Goal: Transaction & Acquisition: Purchase product/service

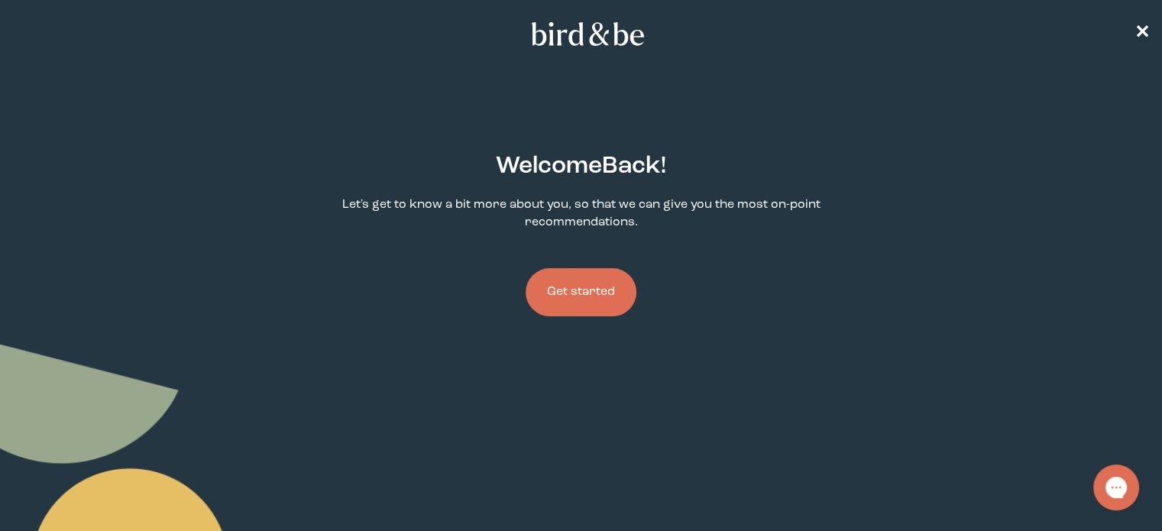
click at [620, 299] on button "Get started" at bounding box center [581, 292] width 111 height 48
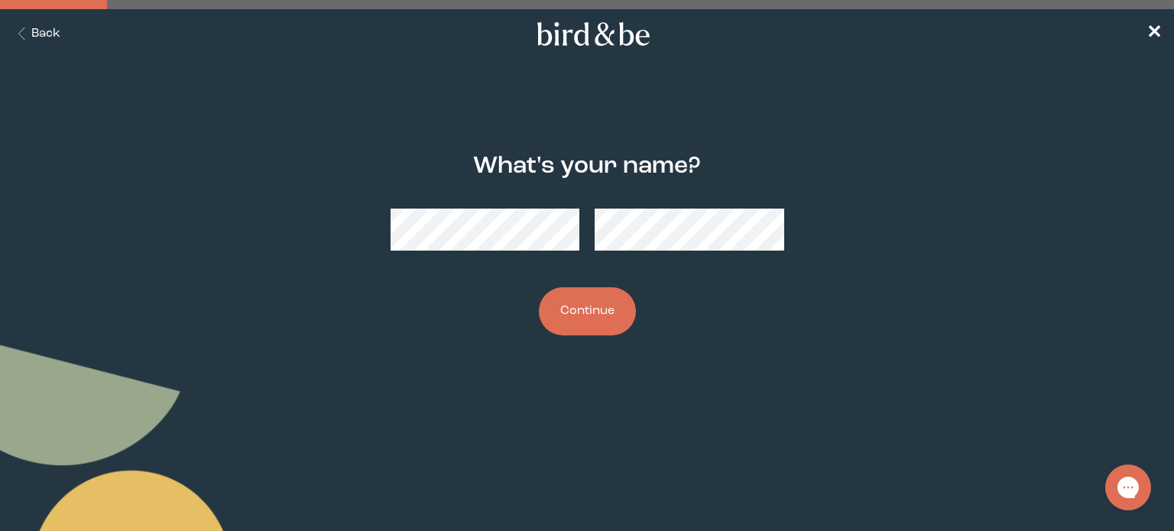
click at [559, 325] on button "Continue" at bounding box center [587, 311] width 97 height 48
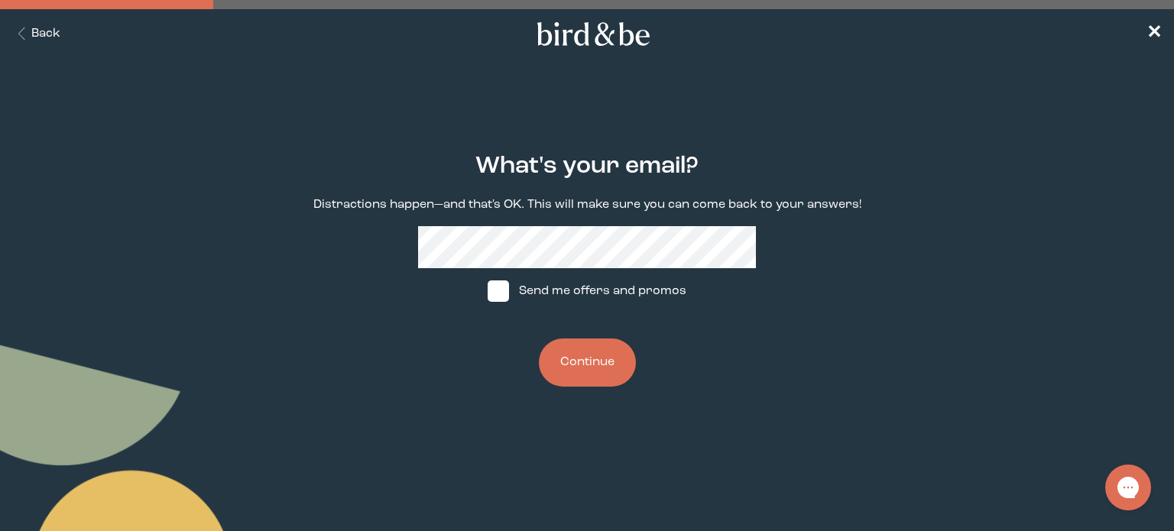
click at [499, 290] on span at bounding box center [498, 290] width 21 height 21
click at [488, 291] on input "Send me offers and promos" at bounding box center [487, 291] width 1 height 1
checkbox input "true"
click at [598, 373] on button "Continue" at bounding box center [587, 363] width 97 height 48
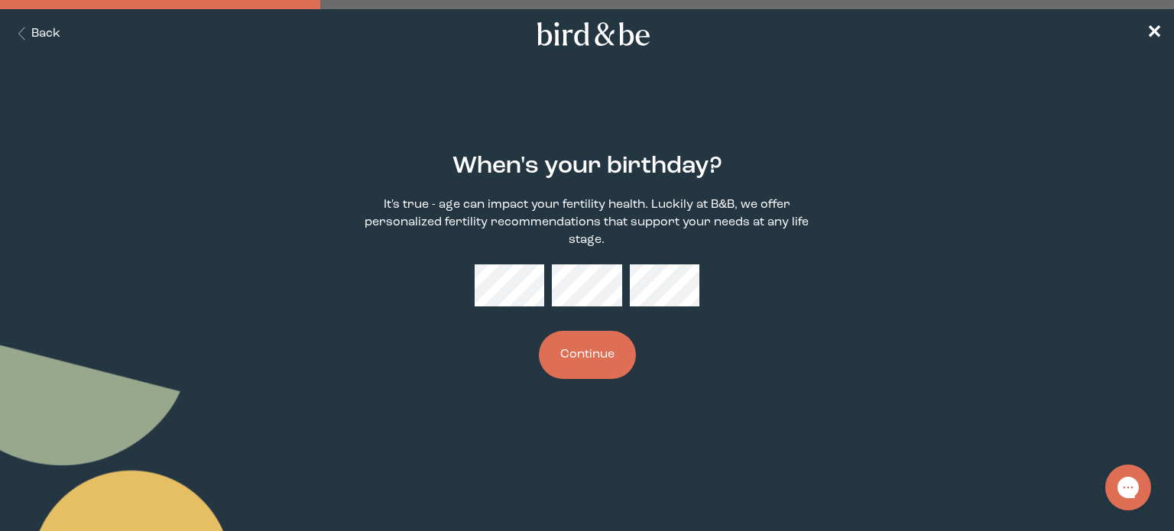
click at [599, 361] on button "Continue" at bounding box center [587, 355] width 97 height 48
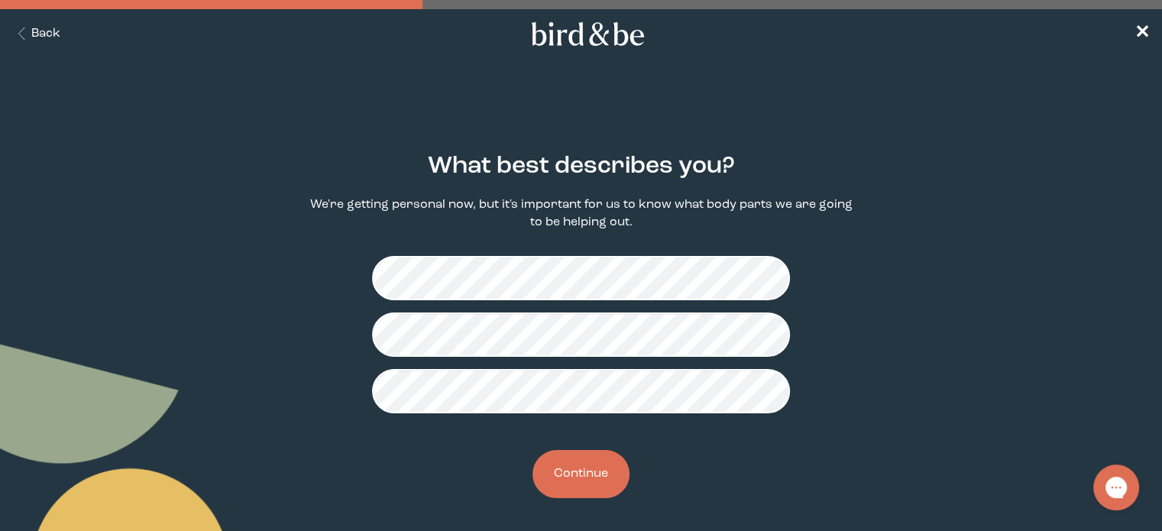
click at [607, 476] on button "Continue" at bounding box center [581, 474] width 97 height 48
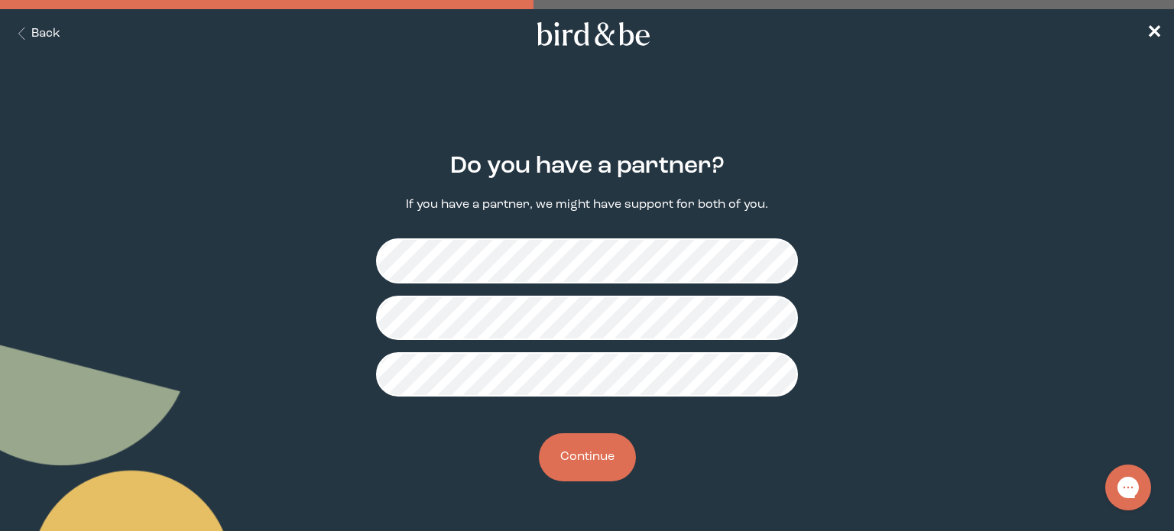
click at [607, 444] on button "Continue" at bounding box center [587, 457] width 97 height 48
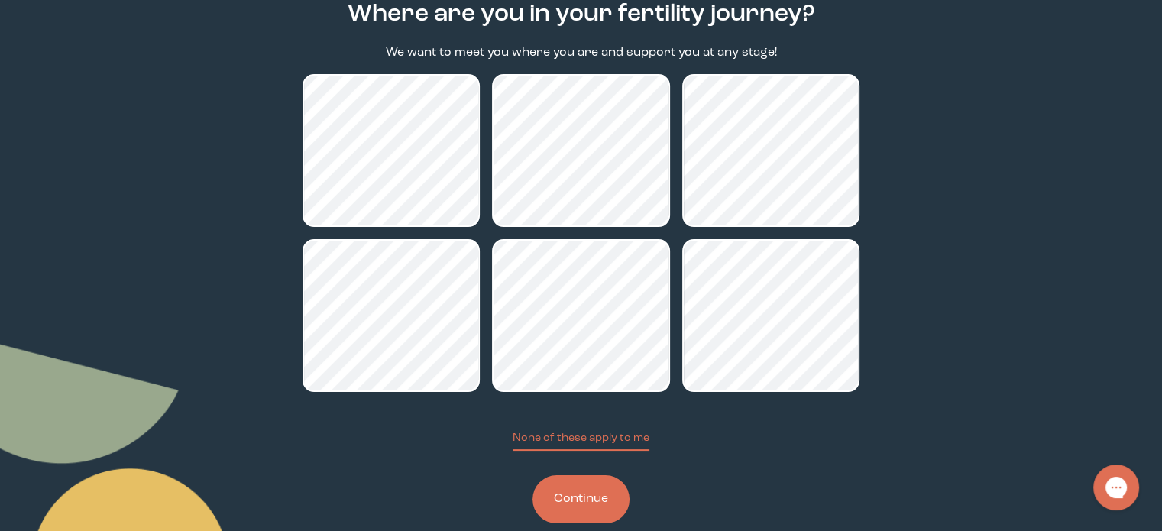
scroll to position [153, 0]
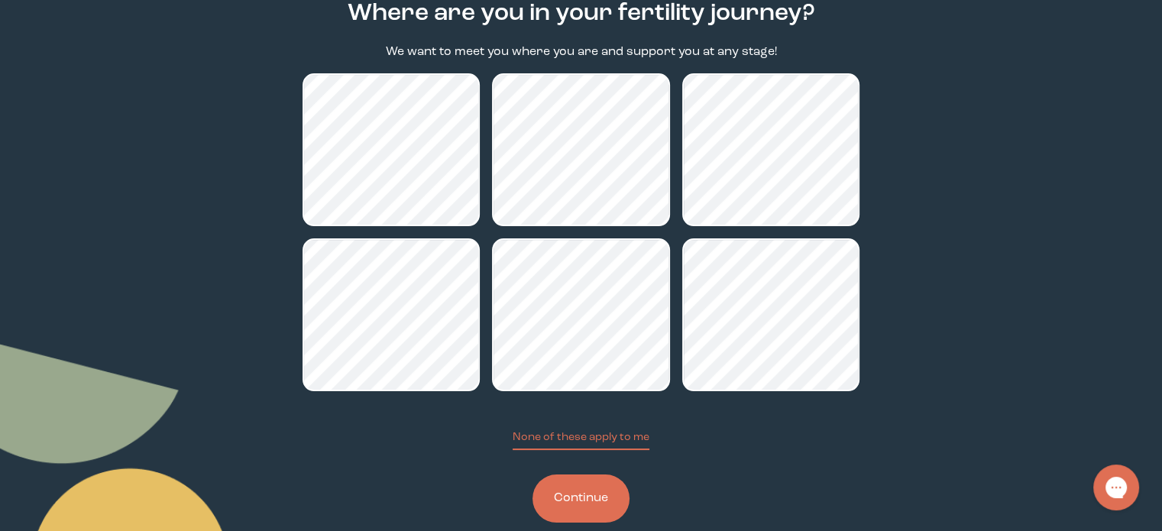
click at [588, 488] on button "Continue" at bounding box center [581, 499] width 97 height 48
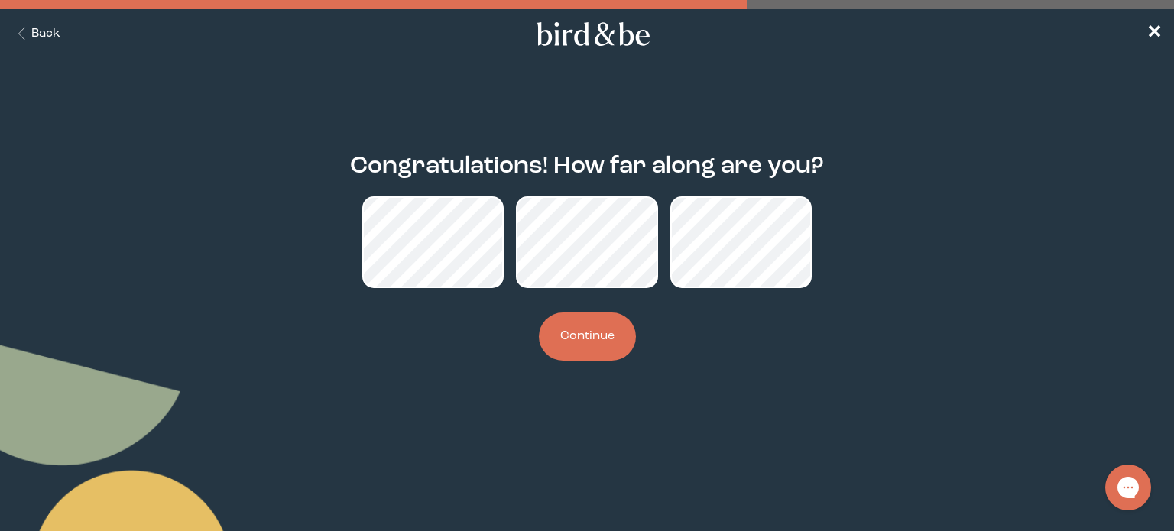
click at [572, 339] on button "Continue" at bounding box center [587, 337] width 97 height 48
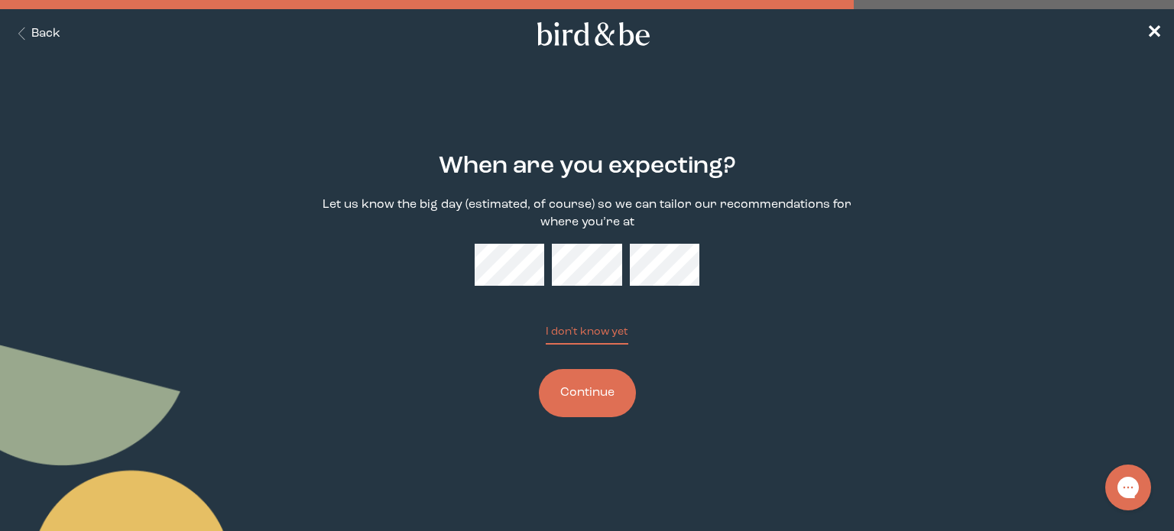
click at [611, 393] on button "Continue" at bounding box center [587, 393] width 97 height 48
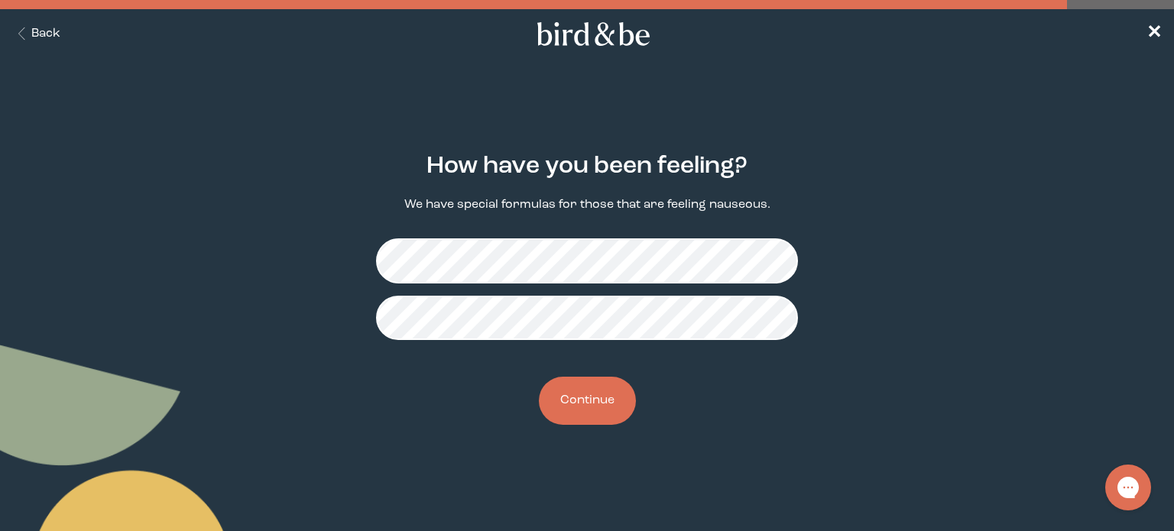
click at [620, 409] on button "Continue" at bounding box center [587, 401] width 97 height 48
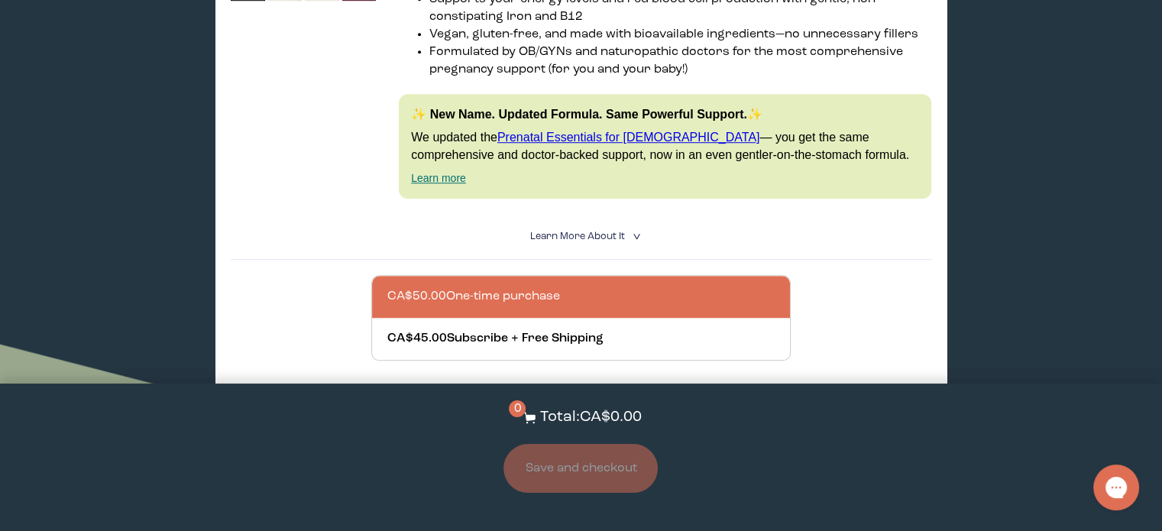
scroll to position [1146, 0]
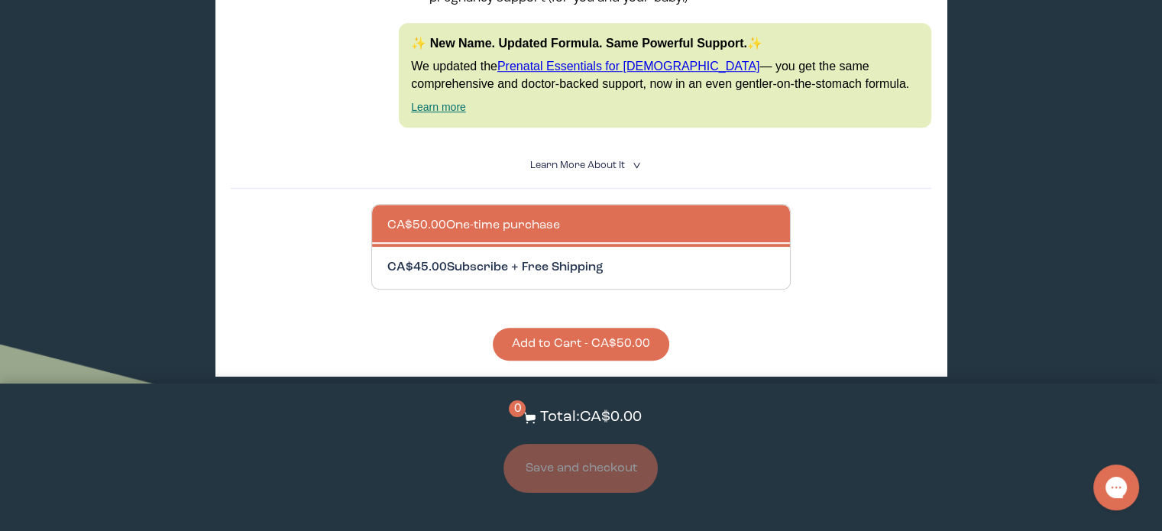
click at [572, 268] on div at bounding box center [596, 268] width 419 height 42
click at [387, 259] on input "CA$45.00 Subscribe + Free Shipping" at bounding box center [387, 258] width 1 height 1
radio input "true"
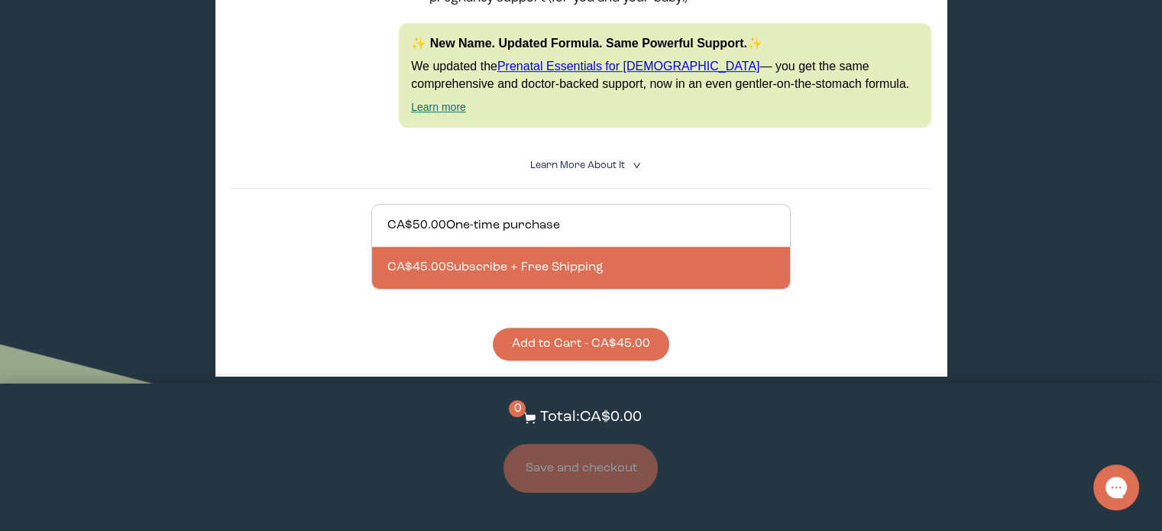
click at [583, 342] on button "Add to Cart - CA$45.00" at bounding box center [581, 344] width 177 height 33
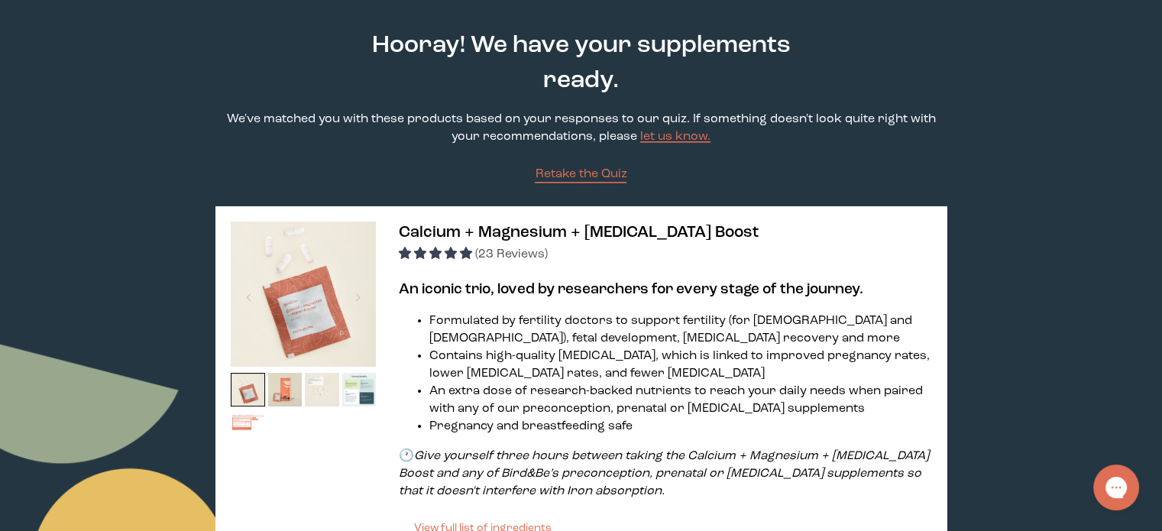
scroll to position [0, 0]
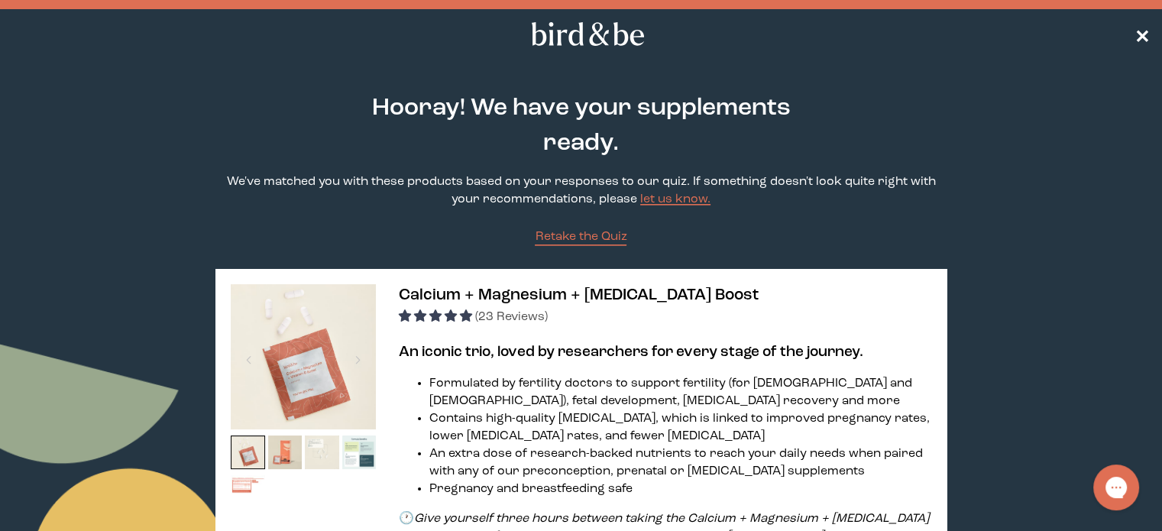
click at [1139, 27] on span "✕" at bounding box center [1142, 34] width 15 height 18
